Goal: Information Seeking & Learning: Learn about a topic

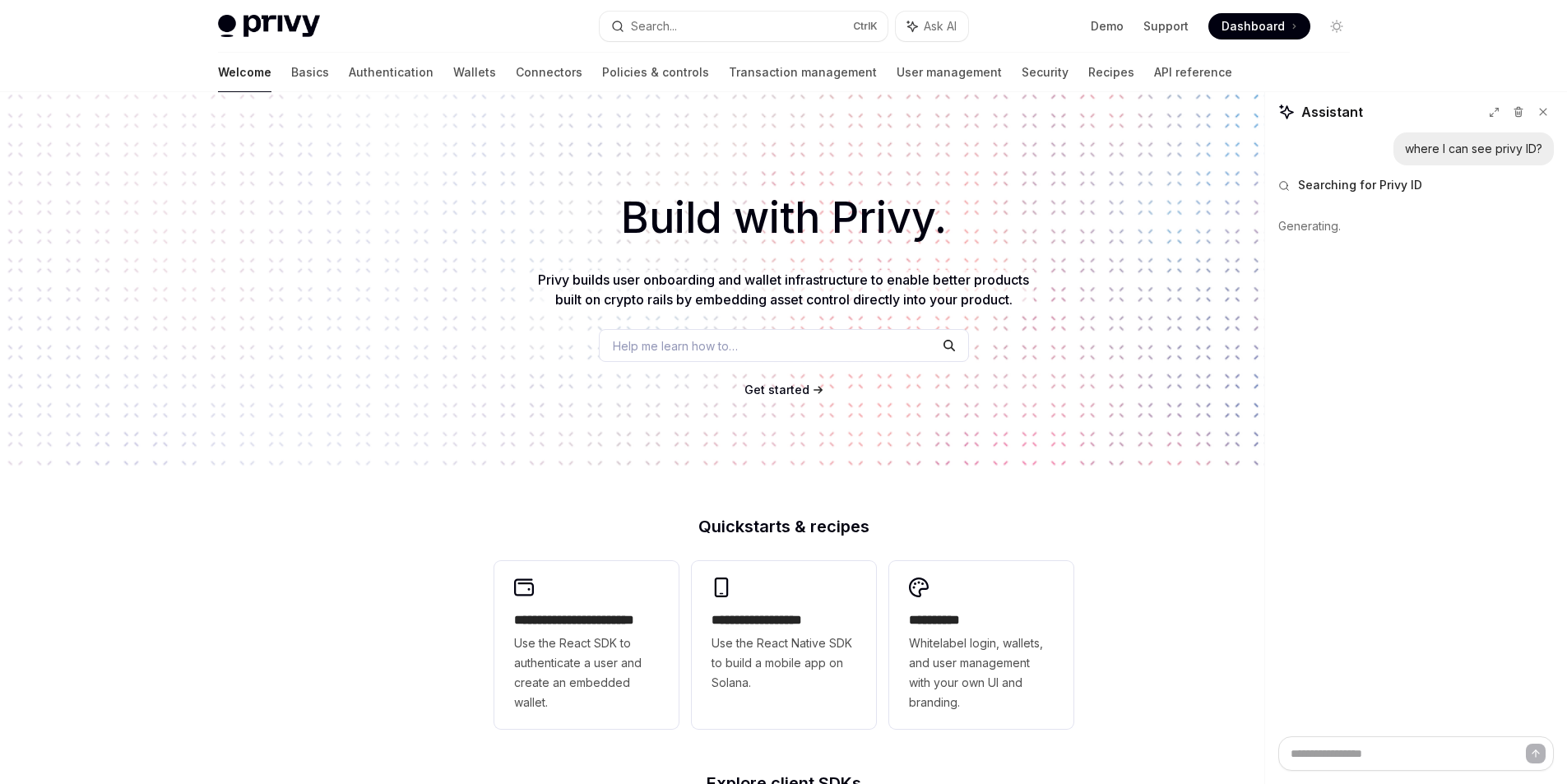
scroll to position [113, 0]
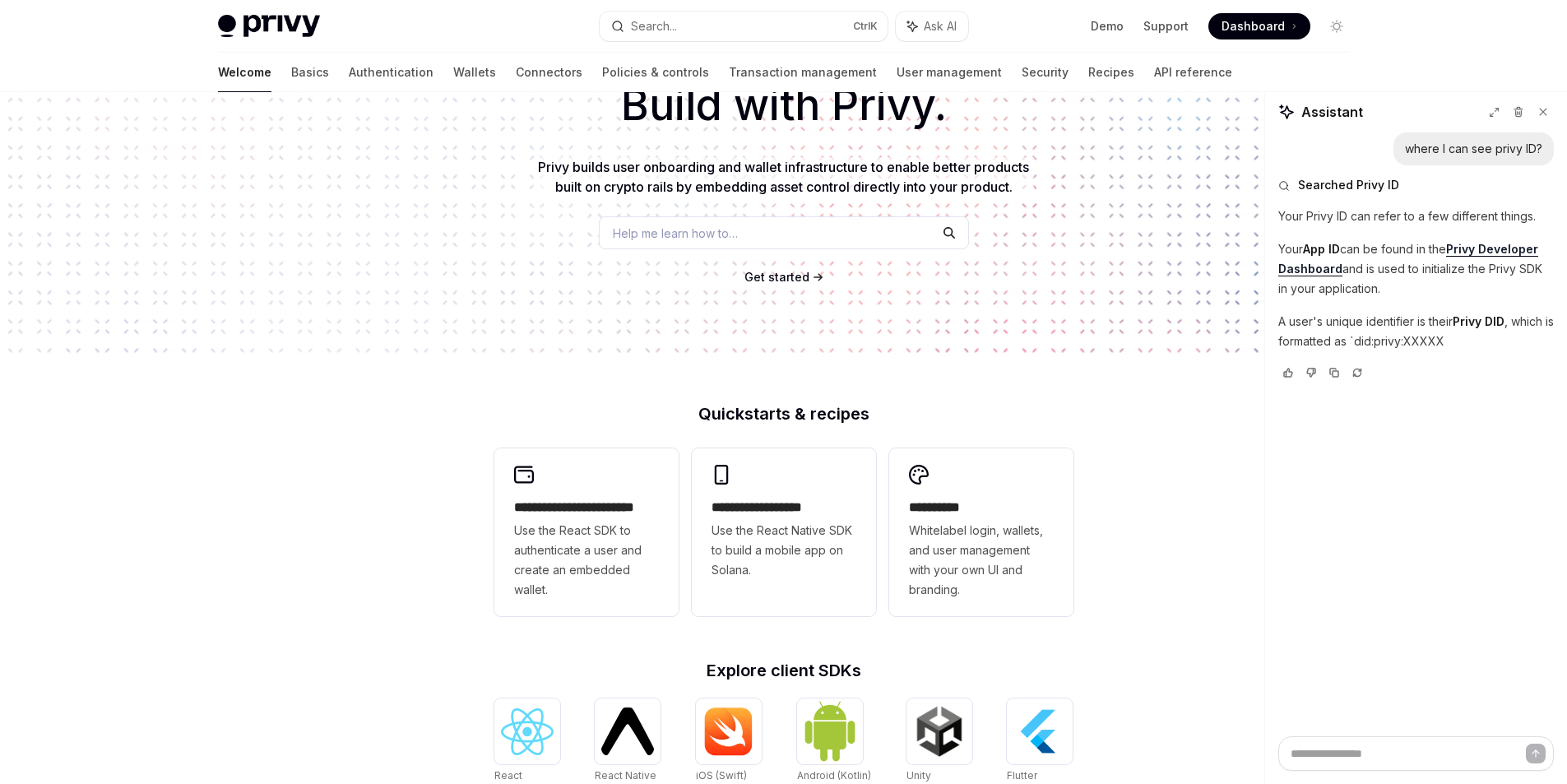
type textarea "*"
click at [709, 18] on button "Search... Ctrl K" at bounding box center [743, 26] width 288 height 30
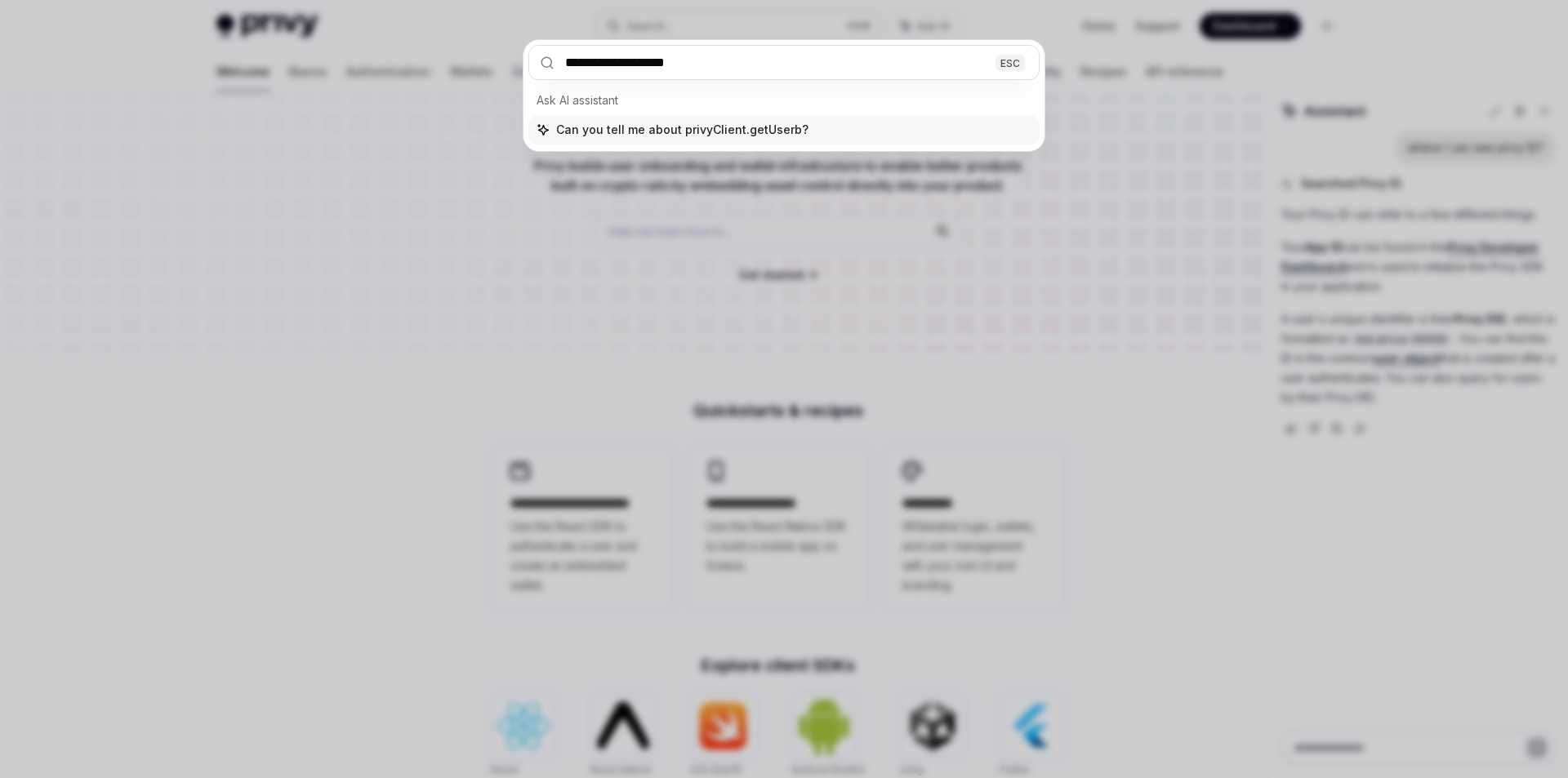
type input "**********"
type textarea "*"
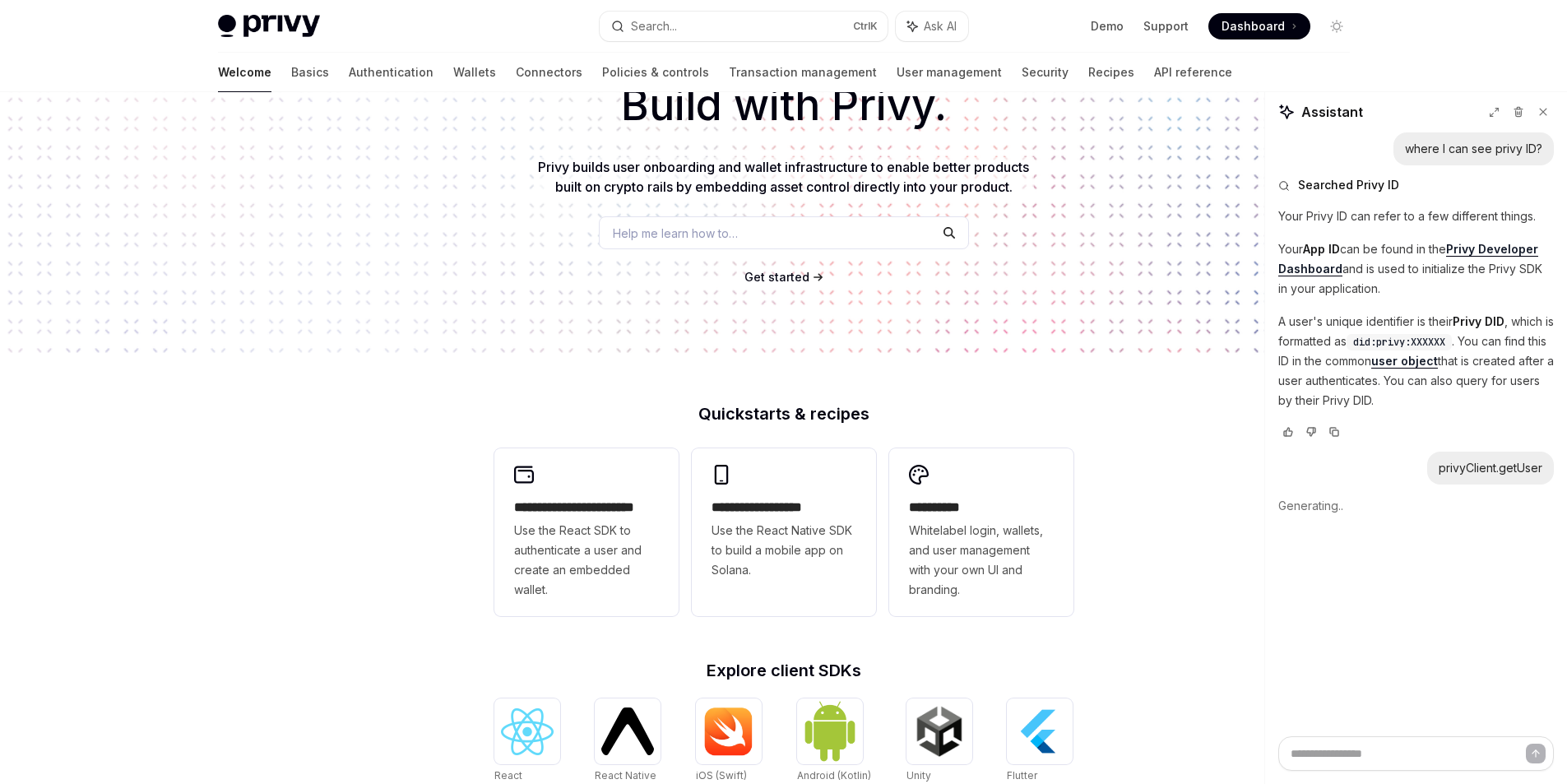
click at [757, 273] on span "Get started" at bounding box center [777, 276] width 65 height 14
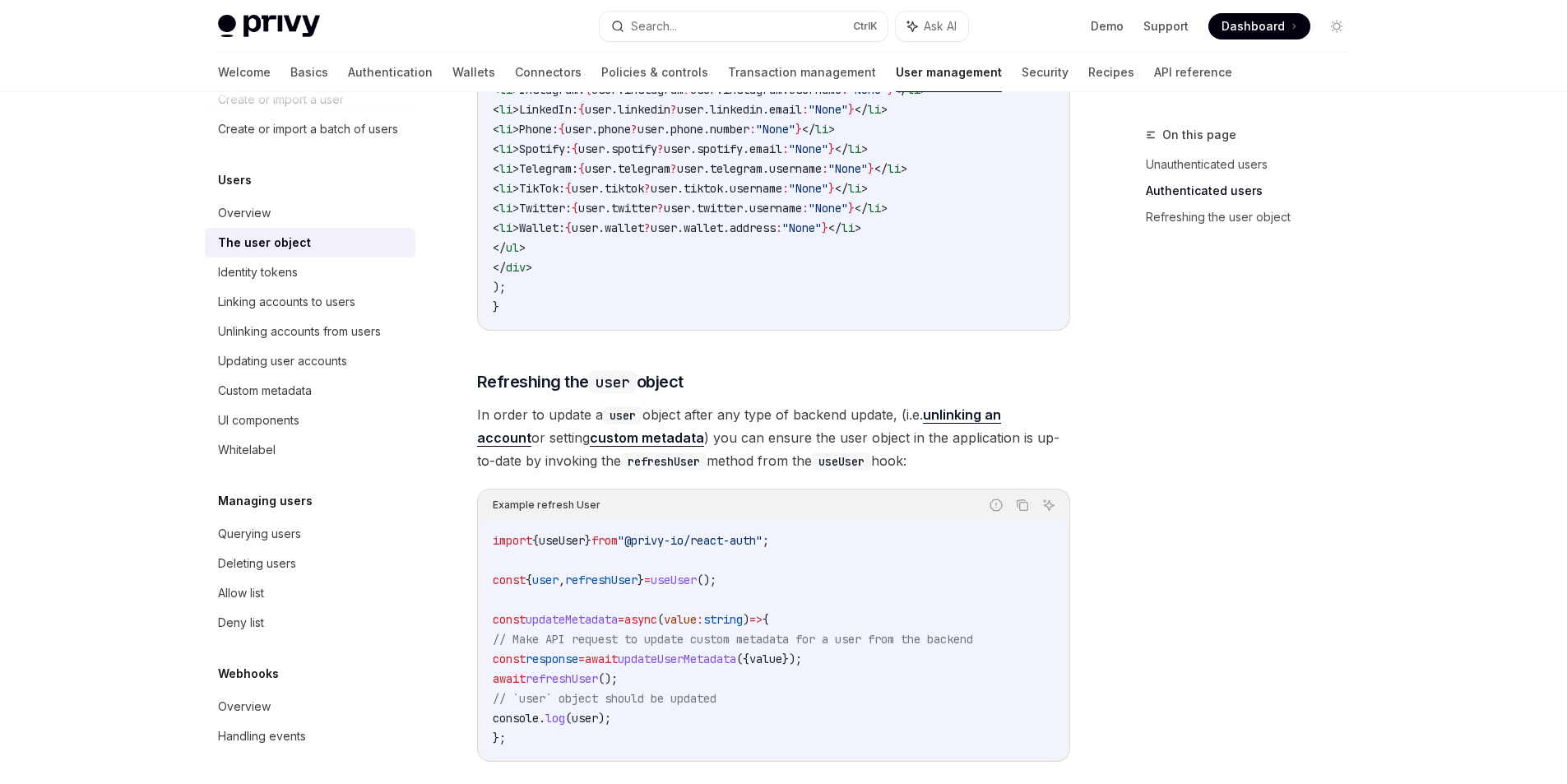
scroll to position [1973, 0]
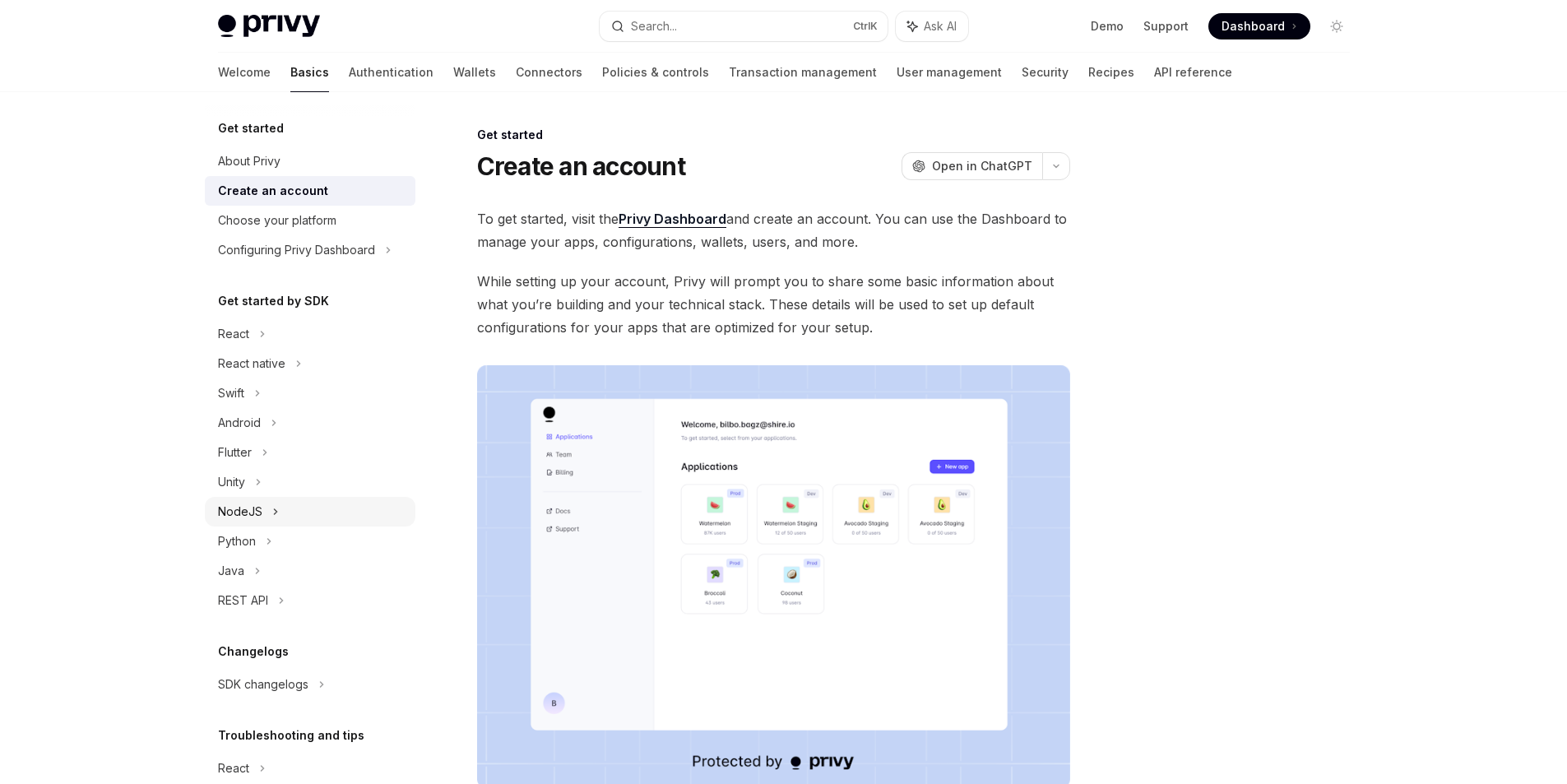
click at [305, 510] on div "NodeJS" at bounding box center [310, 512] width 210 height 30
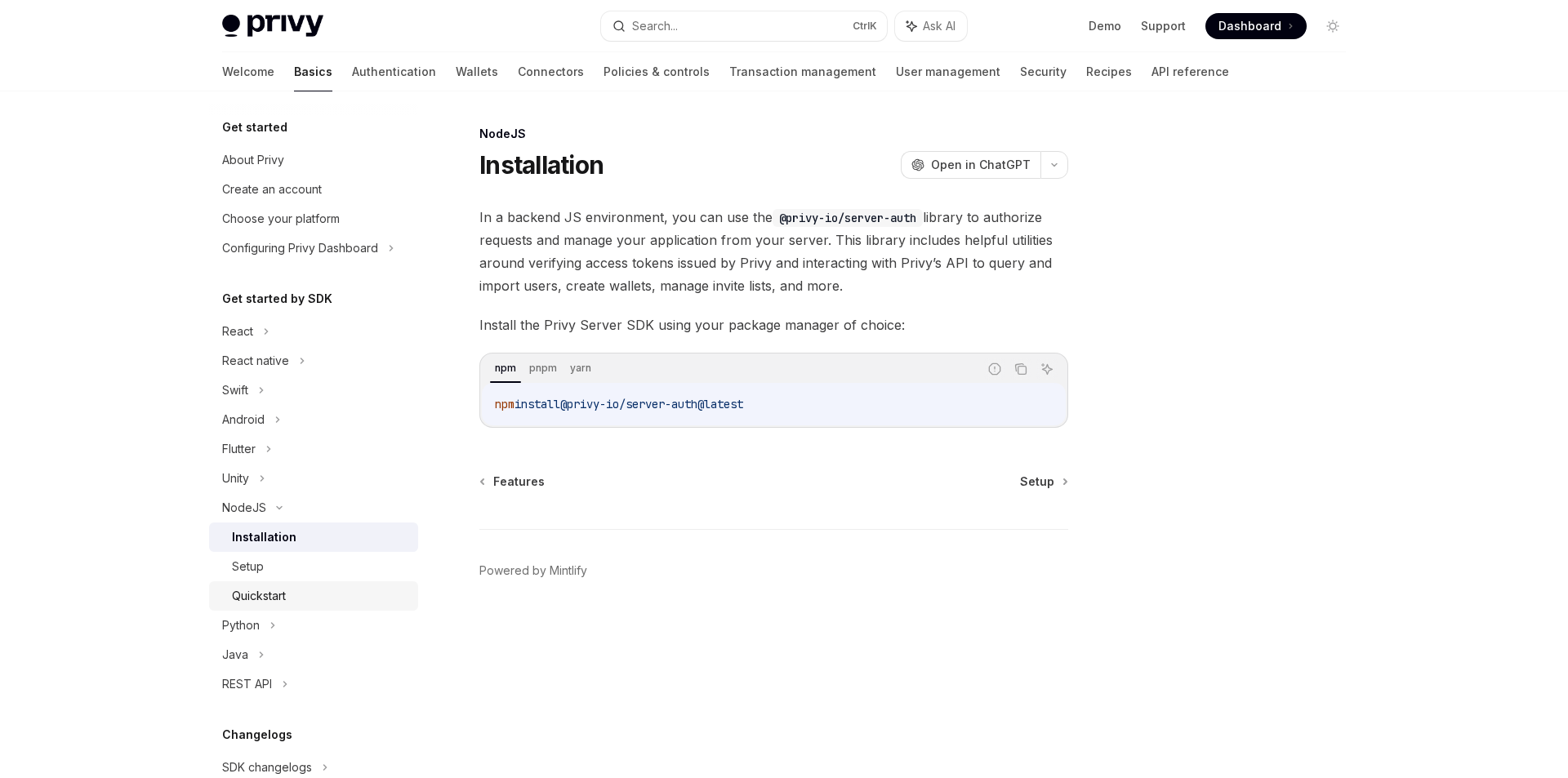
click at [285, 590] on div "Quickstart" at bounding box center [259, 595] width 54 height 19
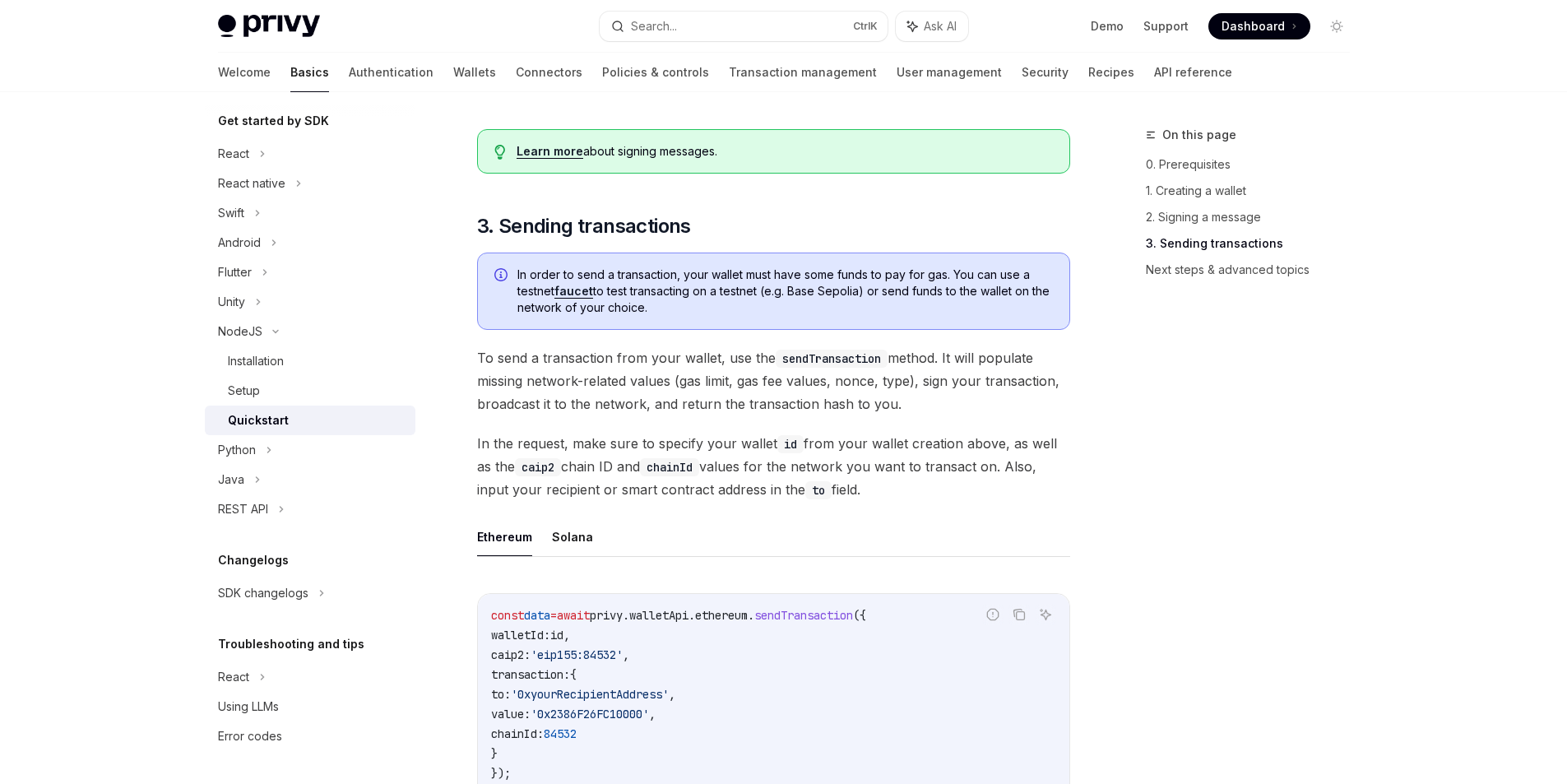
scroll to position [1069, 0]
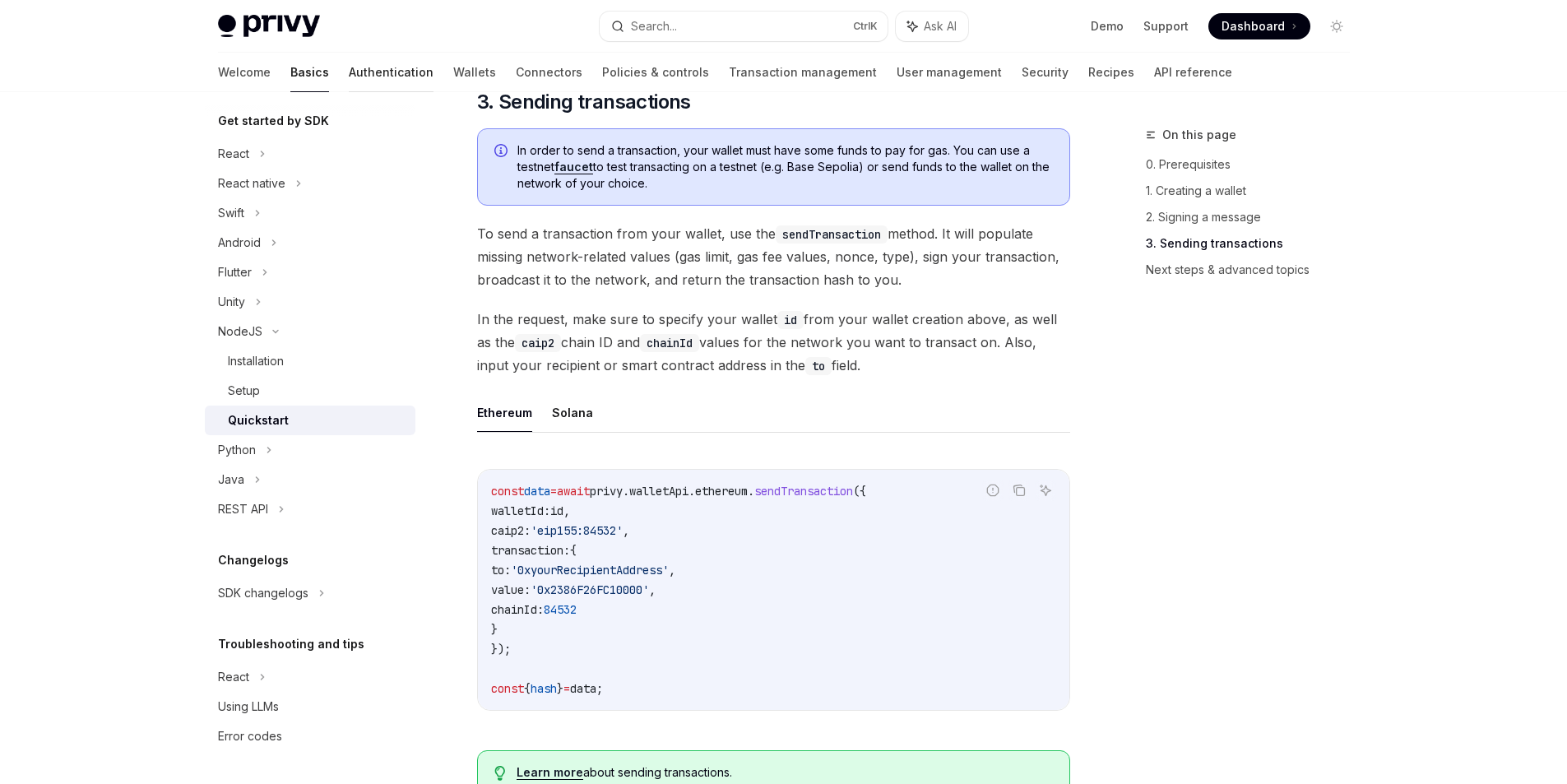
click at [349, 74] on link "Authentication" at bounding box center [391, 73] width 85 height 39
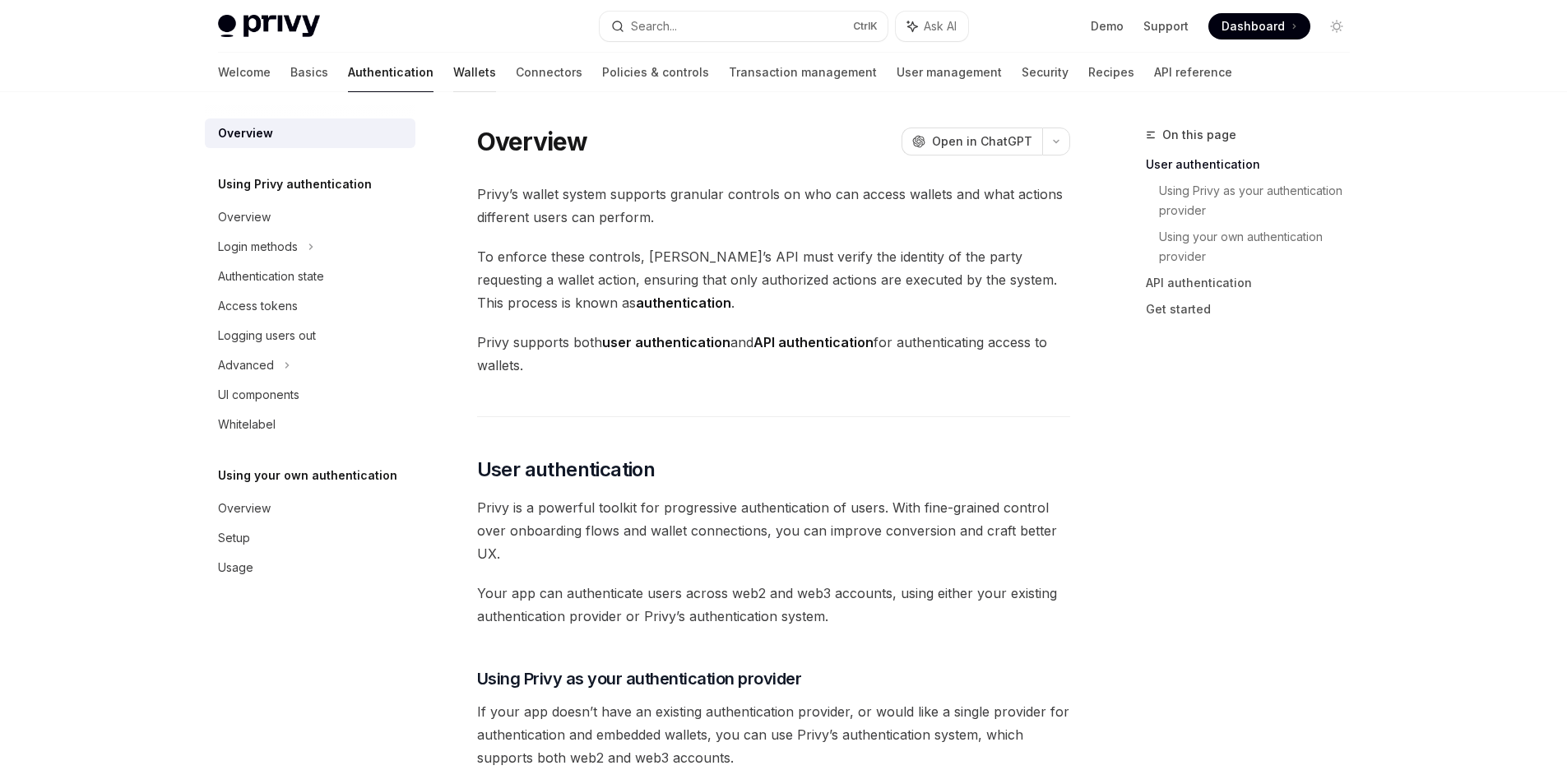
click at [453, 81] on link "Wallets" at bounding box center [475, 73] width 43 height 39
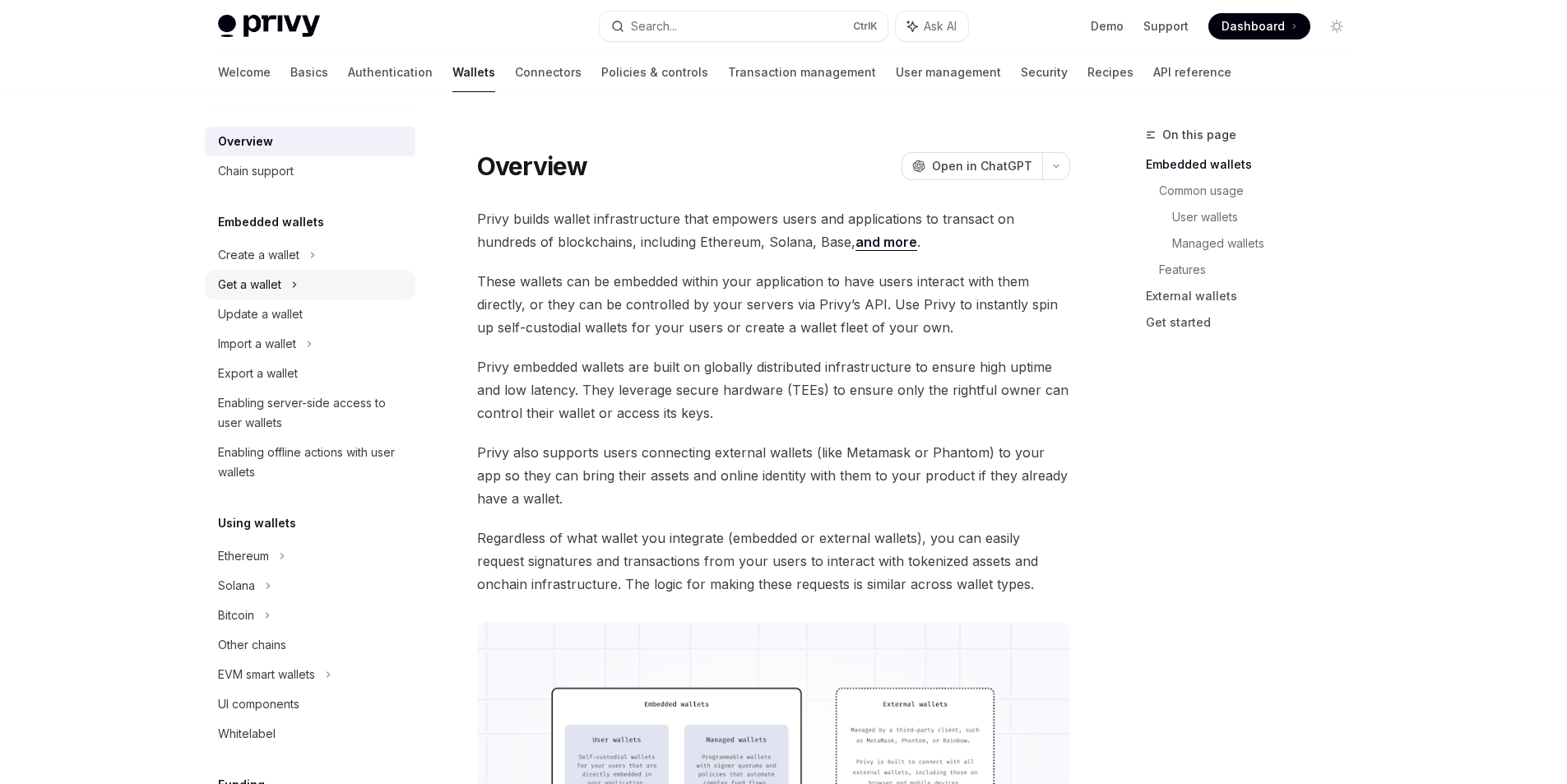
click at [334, 284] on div "Get a wallet" at bounding box center [310, 285] width 210 height 30
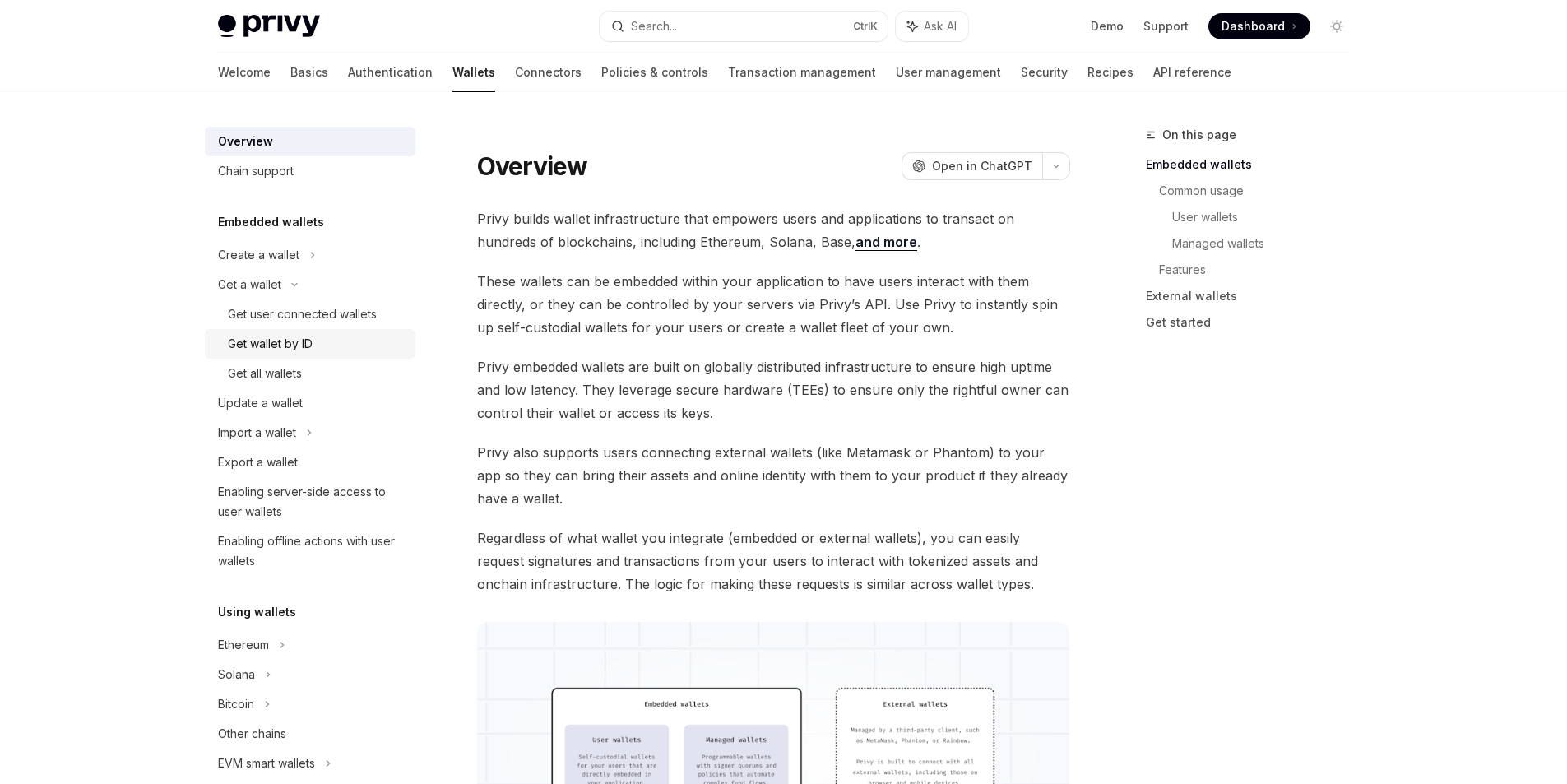
click at [342, 344] on div "Get wallet by ID" at bounding box center [316, 343] width 178 height 20
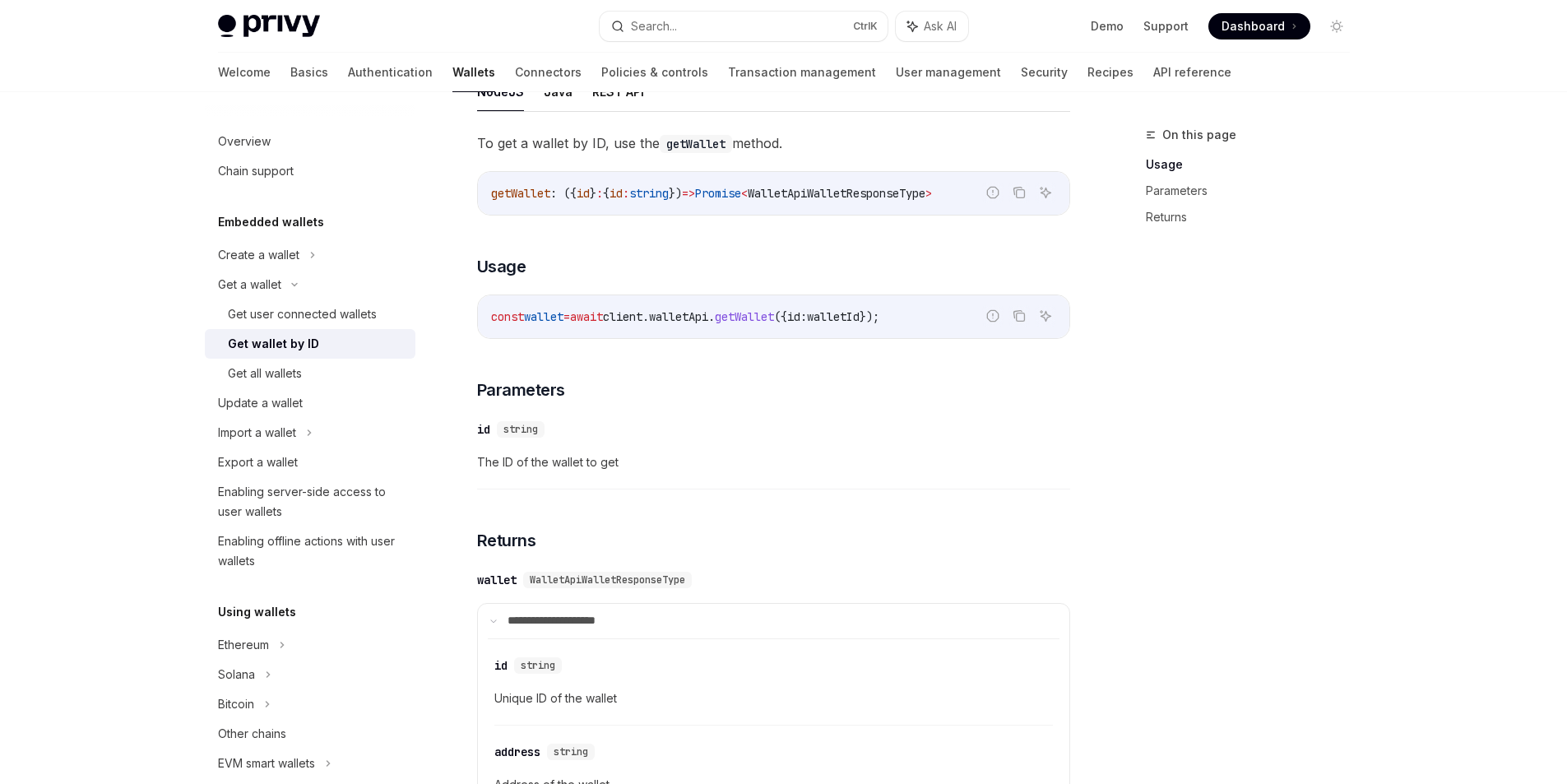
scroll to position [246, 0]
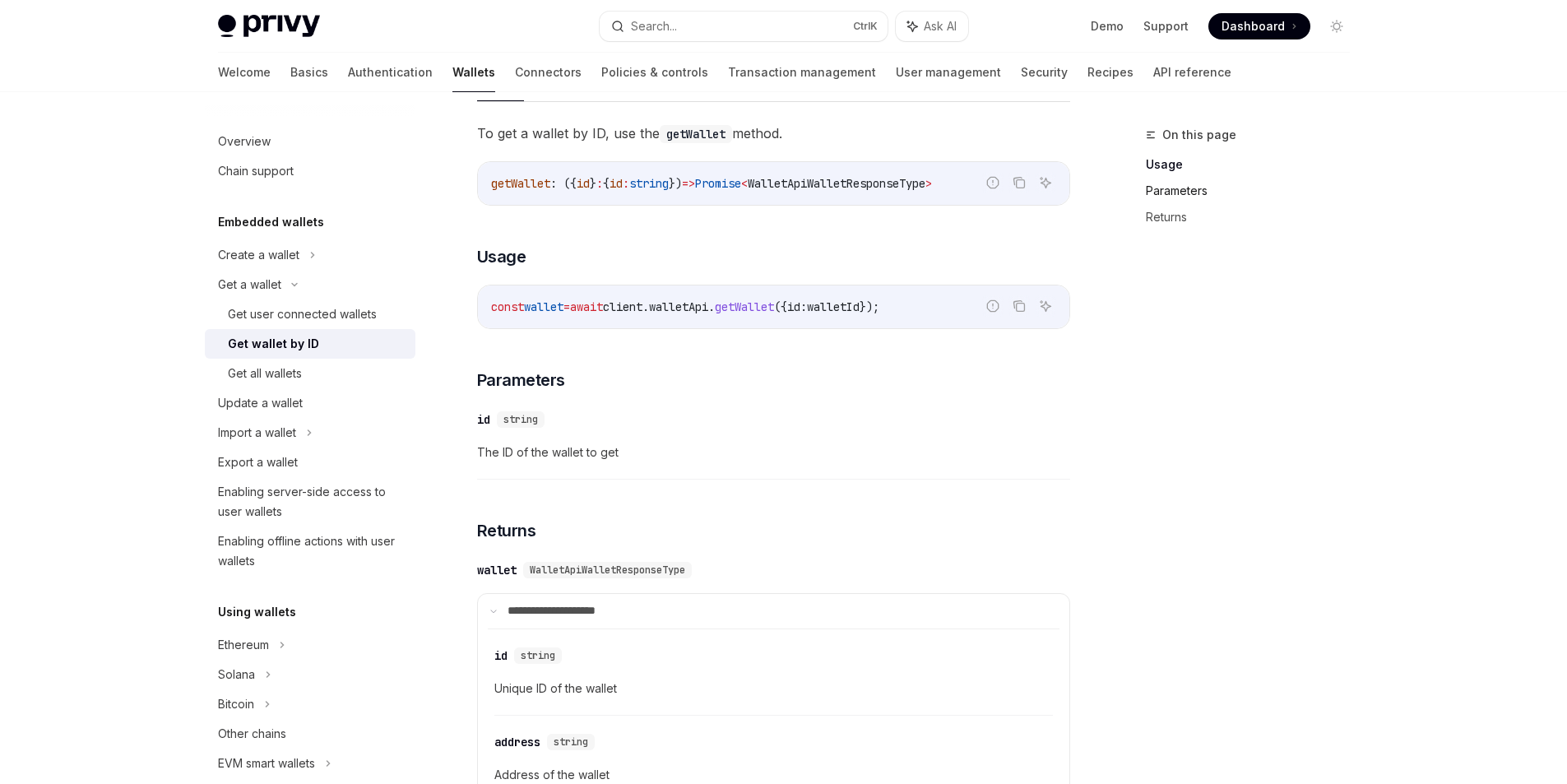
click at [1185, 191] on link "Parameters" at bounding box center [1254, 191] width 217 height 26
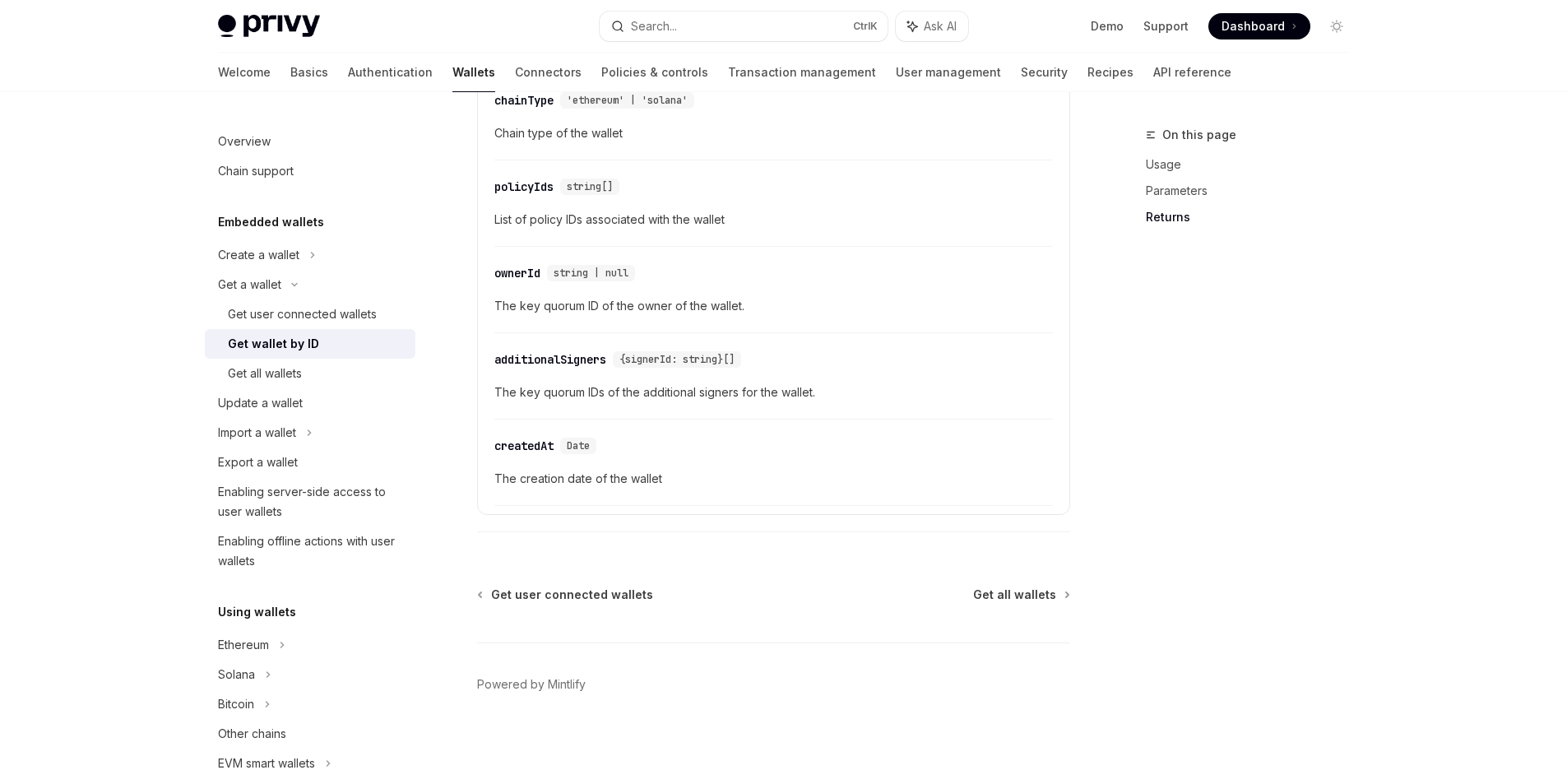
scroll to position [976, 0]
click at [364, 312] on div "Get user connected wallets" at bounding box center [302, 313] width 149 height 20
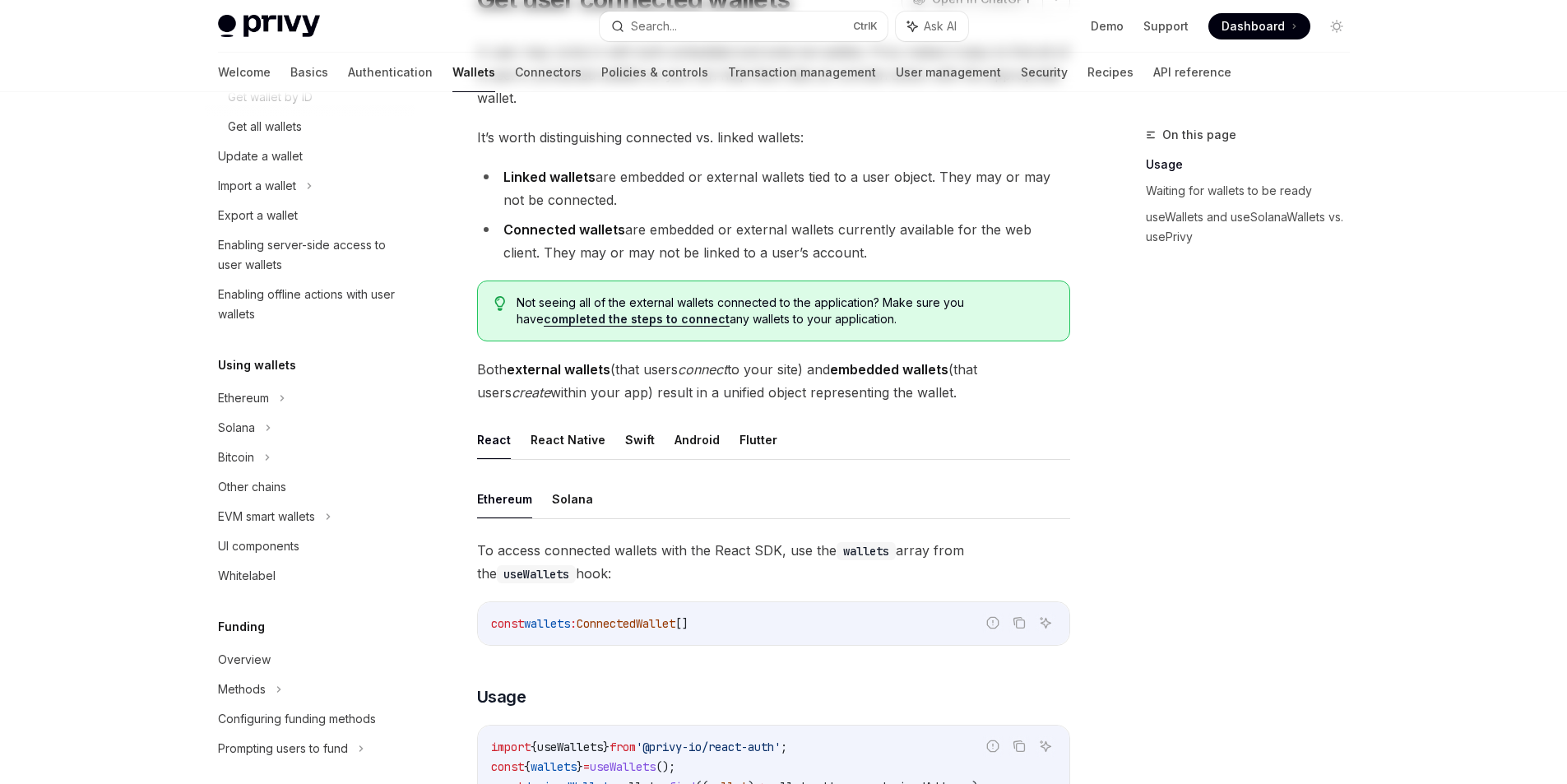
scroll to position [411, 0]
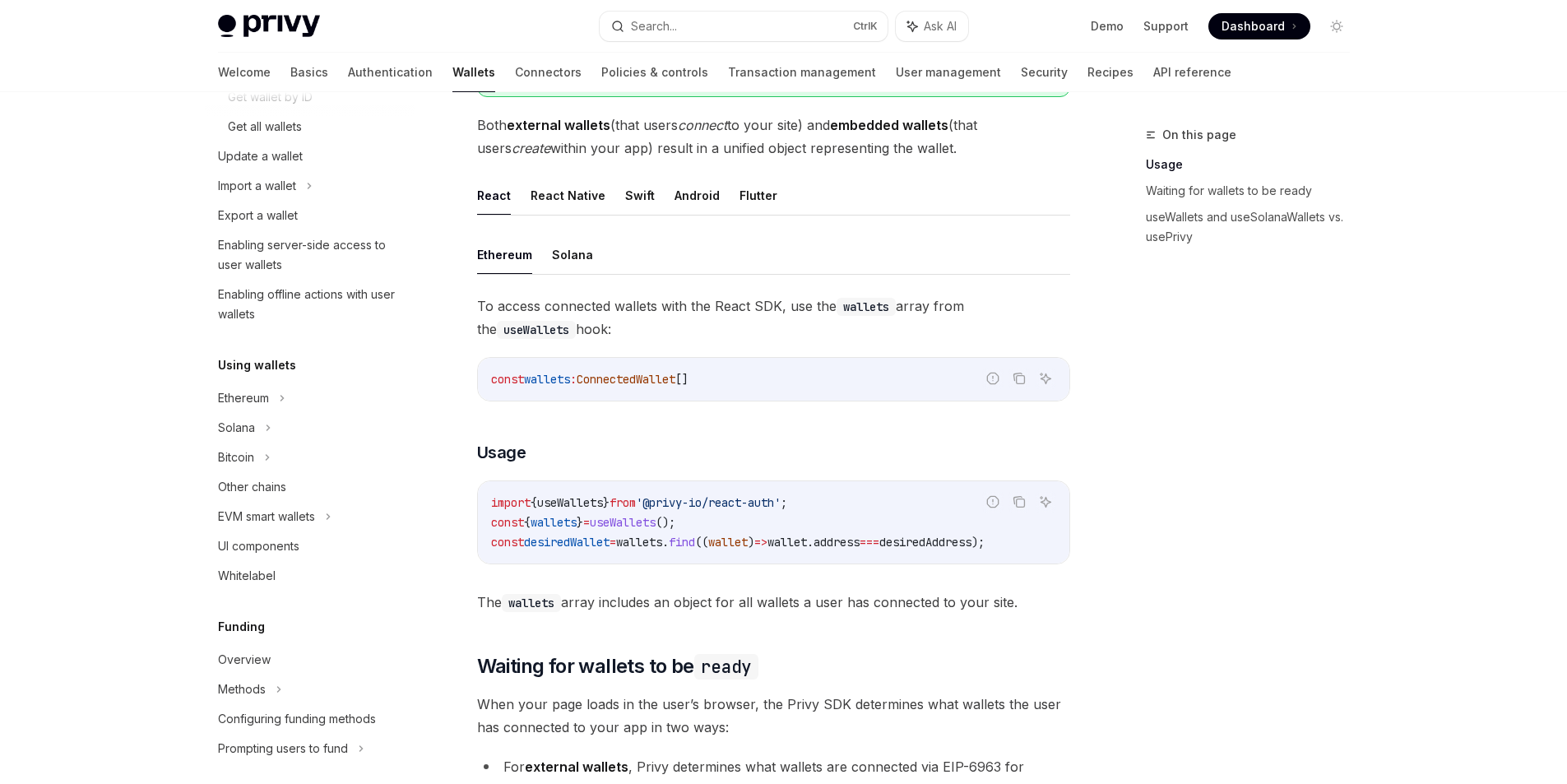
click at [1169, 328] on div "On this page Usage Waiting for wallets to be ready useWallets and useSolanaWall…" at bounding box center [1238, 454] width 250 height 658
click at [896, 61] on link "User management" at bounding box center [948, 73] width 105 height 39
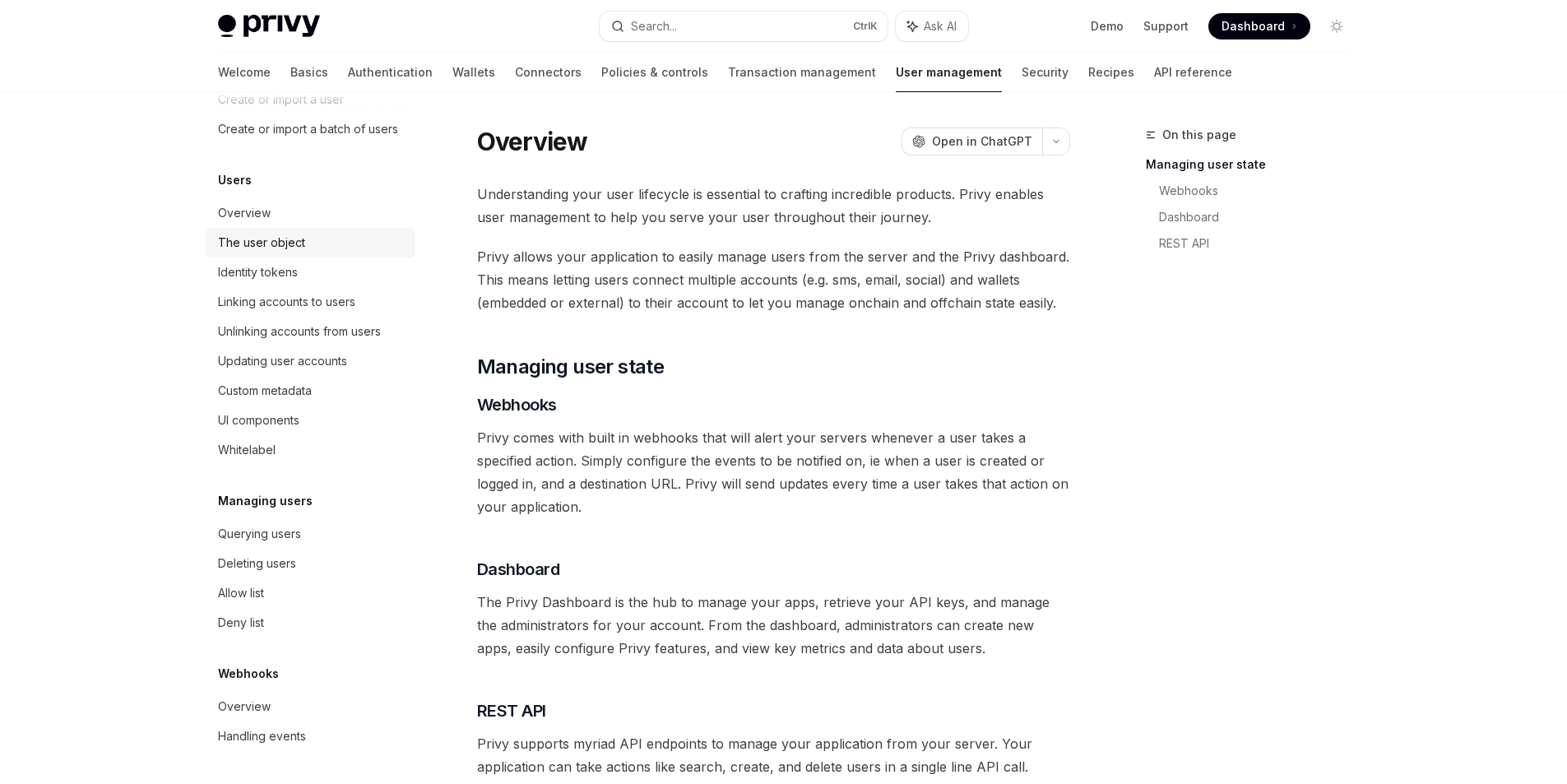
scroll to position [166, 0]
click at [321, 539] on div "Querying users" at bounding box center [312, 533] width 188 height 20
type textarea "*"
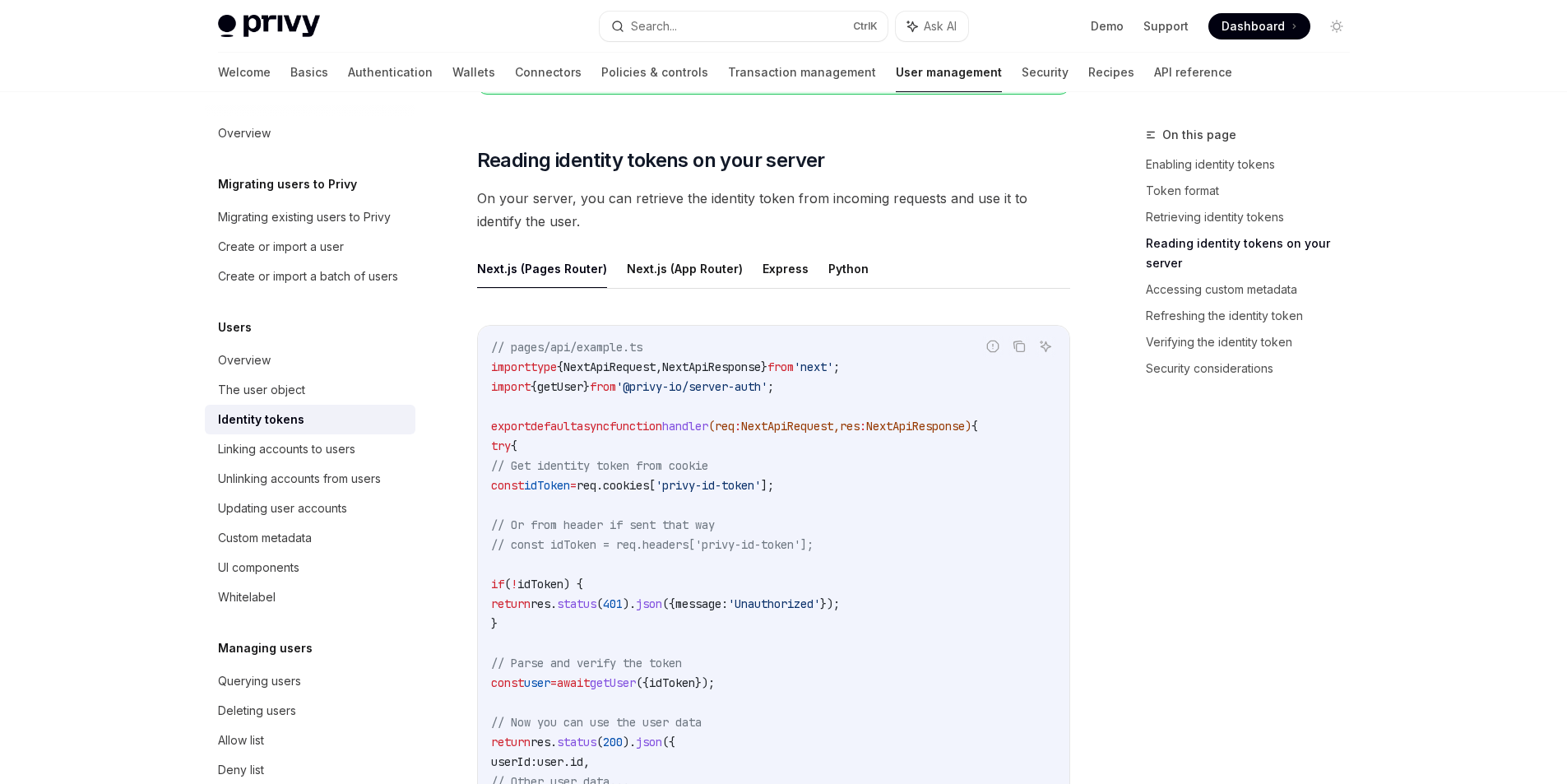
scroll to position [2220, 0]
